Goal: Navigation & Orientation: Go to known website

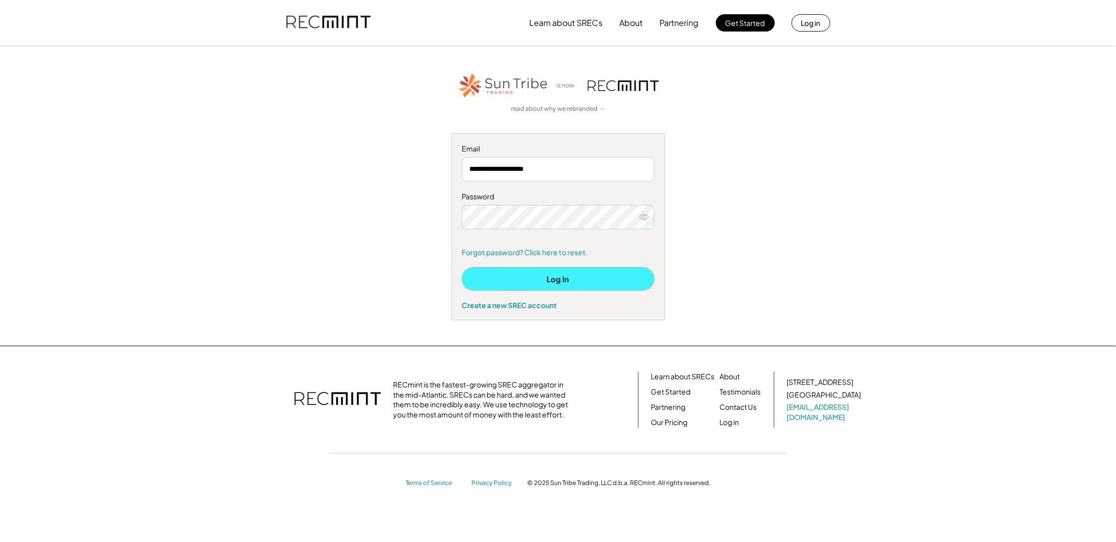
click at [564, 278] on button "Log In" at bounding box center [558, 278] width 192 height 23
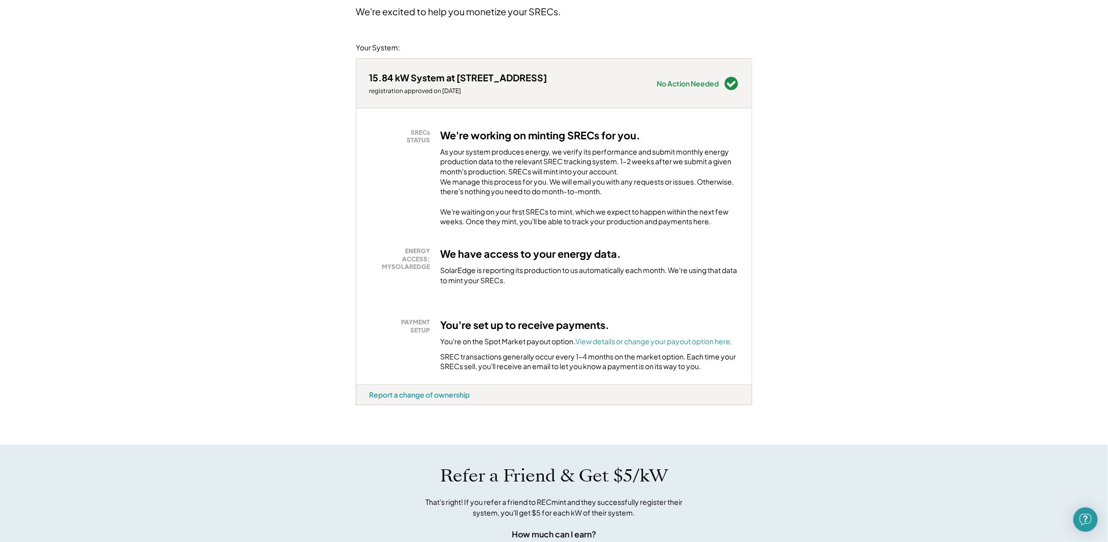
scroll to position [51, 0]
